Goal: Obtain resource: Download file/media

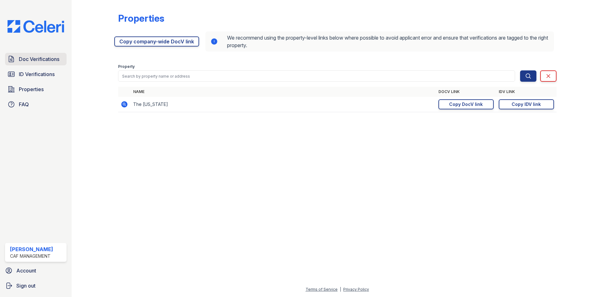
click at [36, 59] on span "Doc Verifications" at bounding box center [39, 59] width 40 height 8
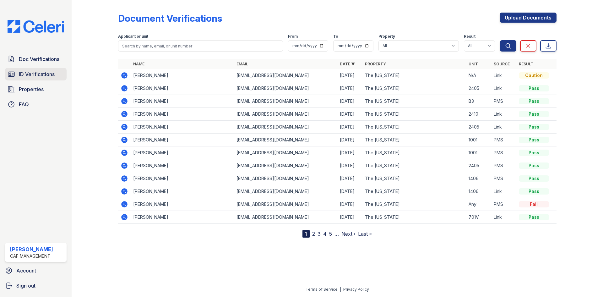
click at [41, 72] on span "ID Verifications" at bounding box center [37, 74] width 36 height 8
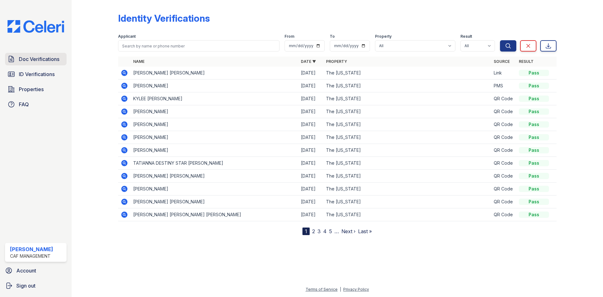
click at [43, 60] on span "Doc Verifications" at bounding box center [39, 59] width 40 height 8
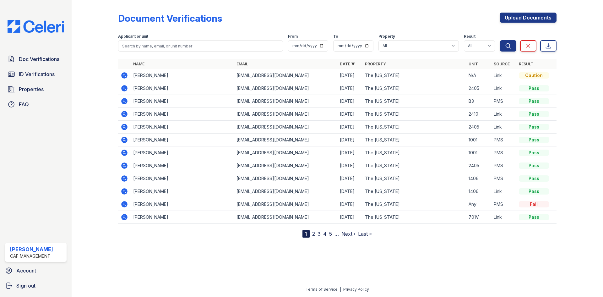
click at [123, 77] on icon at bounding box center [124, 75] width 6 height 6
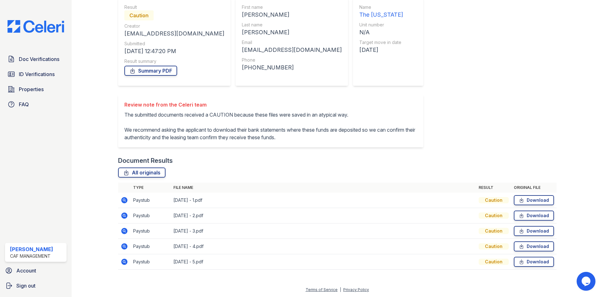
scroll to position [60, 0]
click at [164, 74] on link "Summary PDF" at bounding box center [150, 70] width 53 height 10
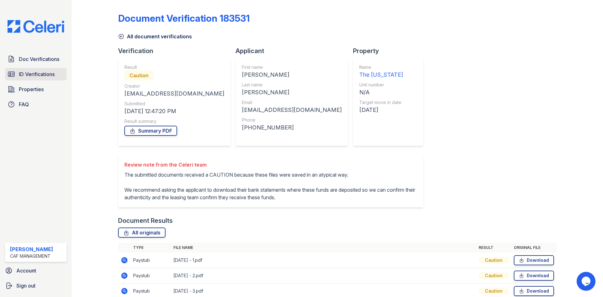
click at [54, 71] on span "ID Verifications" at bounding box center [37, 74] width 36 height 8
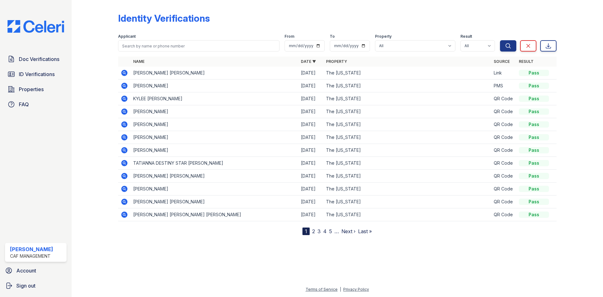
click at [123, 71] on icon at bounding box center [124, 73] width 6 height 6
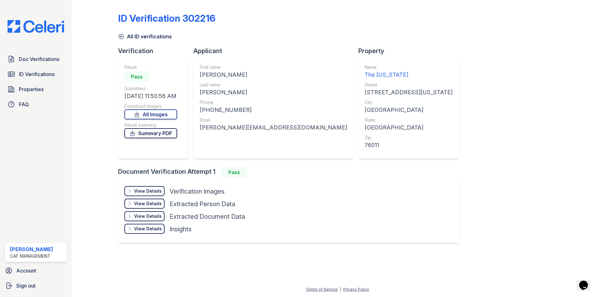
click at [158, 133] on link "Summary PDF" at bounding box center [150, 133] width 53 height 10
click at [42, 30] on img at bounding box center [36, 26] width 67 height 13
